Goal: Task Accomplishment & Management: Complete application form

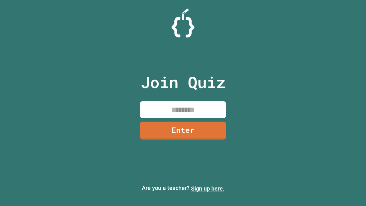
click at [208, 188] on link "Sign up here." at bounding box center [207, 188] width 33 height 7
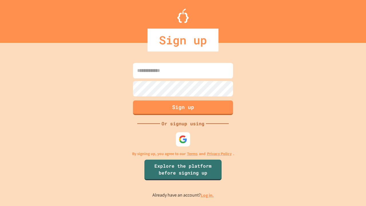
click at [208, 195] on link "Log in." at bounding box center [207, 195] width 13 height 6
